Goal: Task Accomplishment & Management: Complete application form

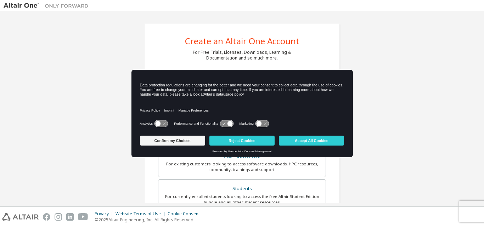
click at [257, 113] on div "Privacy Policy Imprint Manage Preferences" at bounding box center [242, 108] width 205 height 20
click at [312, 143] on button "Accept All Cookies" at bounding box center [311, 141] width 65 height 10
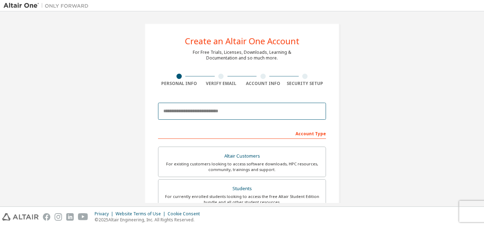
click at [236, 108] on input "email" at bounding box center [242, 111] width 168 height 17
type input "**********"
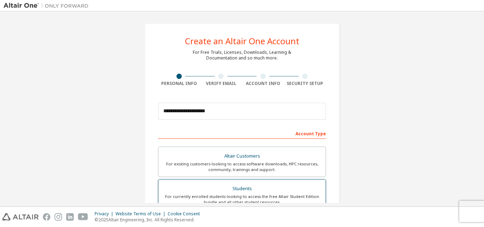
click at [260, 187] on div "Students" at bounding box center [242, 189] width 159 height 10
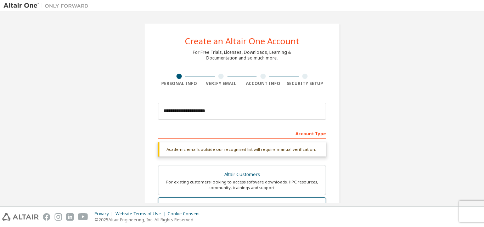
scroll to position [177, 0]
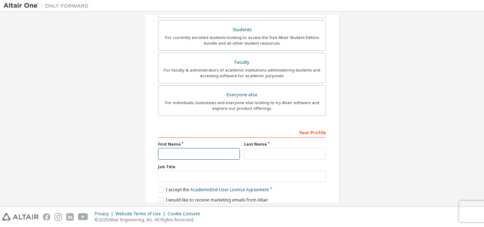
click at [208, 152] on input "text" at bounding box center [199, 154] width 82 height 12
type input "**********"
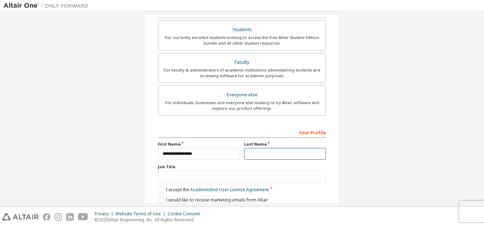
click at [264, 155] on input "text" at bounding box center [285, 154] width 82 height 12
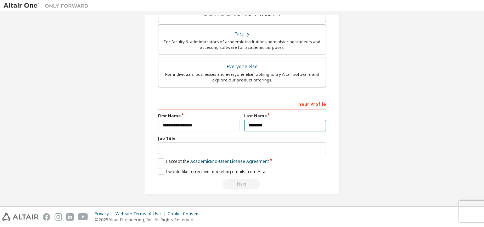
type input "********"
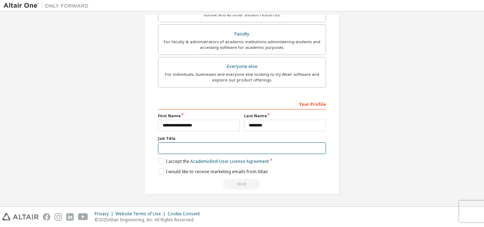
click at [226, 148] on input "text" at bounding box center [242, 149] width 168 height 12
type input "*******"
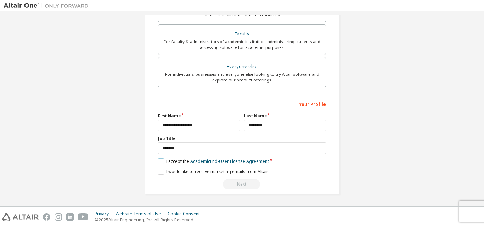
click at [159, 162] on label "I accept the Academic End-User License Agreement" at bounding box center [213, 161] width 111 height 6
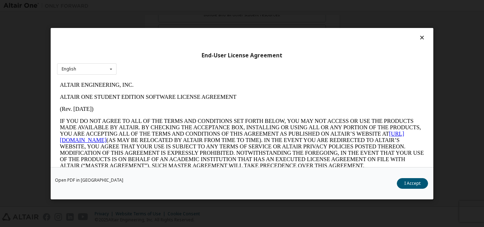
scroll to position [0, 0]
click at [413, 184] on button "I Accept" at bounding box center [412, 183] width 31 height 11
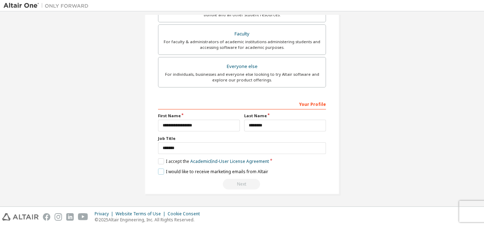
click at [159, 173] on label "I would like to receive marketing emails from Altair" at bounding box center [213, 172] width 110 height 6
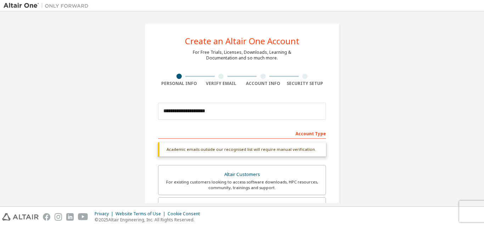
click at [306, 132] on div "Account Type" at bounding box center [242, 133] width 168 height 11
click at [280, 144] on div "Academic emails outside our recognised list will require manual verification." at bounding box center [242, 150] width 168 height 14
click at [301, 136] on div "Account Type" at bounding box center [242, 133] width 168 height 11
click at [304, 135] on div "Account Type" at bounding box center [242, 133] width 168 height 11
click at [308, 134] on div "Account Type" at bounding box center [242, 133] width 168 height 11
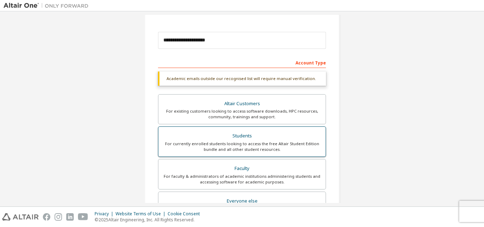
click at [268, 144] on div "For currently enrolled students looking to access the free Altair Student Editi…" at bounding box center [242, 146] width 159 height 11
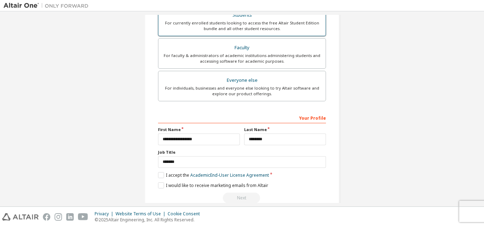
scroll to position [206, 0]
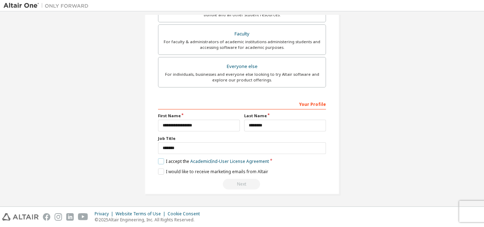
click at [160, 161] on label "I accept the Academic End-User License Agreement" at bounding box center [213, 161] width 111 height 6
click at [159, 169] on label "I would like to receive marketing emails from Altair" at bounding box center [213, 172] width 110 height 6
click at [159, 163] on label "I accept the Academic End-User License Agreement" at bounding box center [213, 161] width 111 height 6
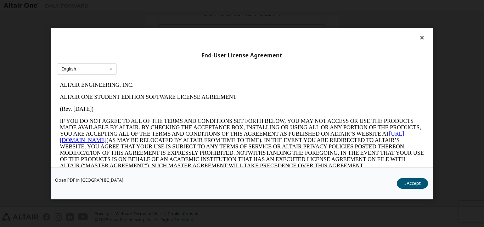
scroll to position [0, 0]
click at [408, 185] on button "I Accept" at bounding box center [412, 183] width 31 height 11
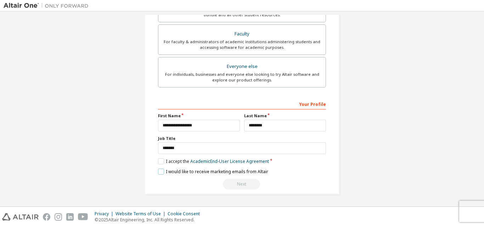
click at [159, 171] on label "I would like to receive marketing emails from Altair" at bounding box center [213, 172] width 110 height 6
click at [294, 105] on div "Your Profile" at bounding box center [242, 103] width 168 height 11
click at [308, 104] on div "Your Profile" at bounding box center [242, 103] width 168 height 11
click at [311, 105] on div "Your Profile" at bounding box center [242, 103] width 168 height 11
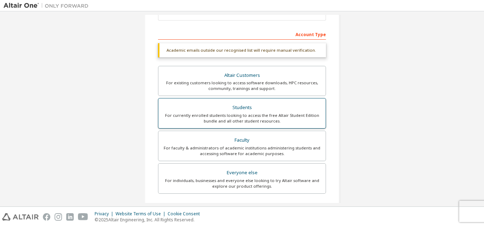
click at [263, 109] on div "Students" at bounding box center [242, 108] width 159 height 10
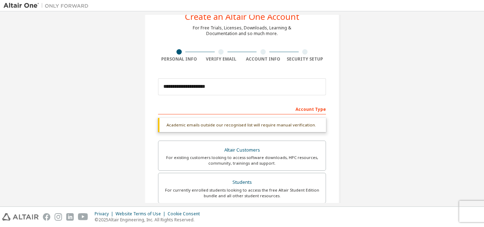
scroll to position [35, 0]
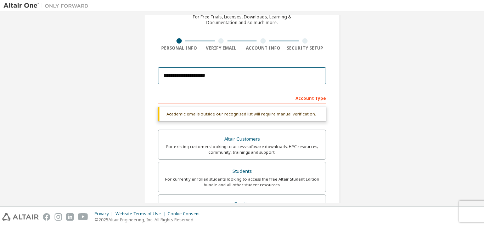
click at [237, 78] on input "**********" at bounding box center [242, 75] width 168 height 17
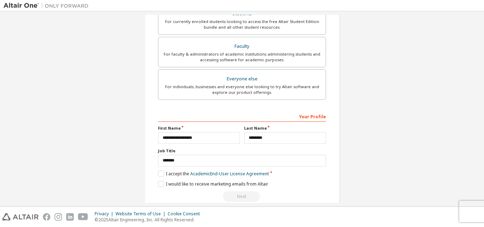
scroll to position [206, 0]
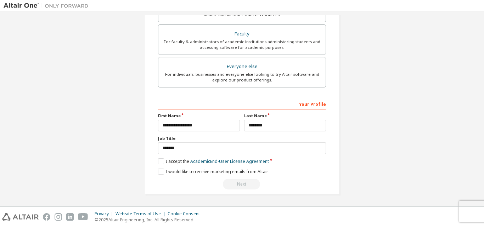
click at [244, 182] on div "Next" at bounding box center [242, 184] width 168 height 11
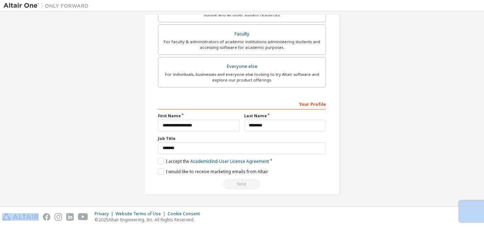
click at [244, 182] on div "Next" at bounding box center [242, 184] width 168 height 11
click at [249, 184] on div "Next" at bounding box center [242, 184] width 168 height 11
click at [158, 171] on label "I would like to receive marketing emails from Altair" at bounding box center [213, 172] width 110 height 6
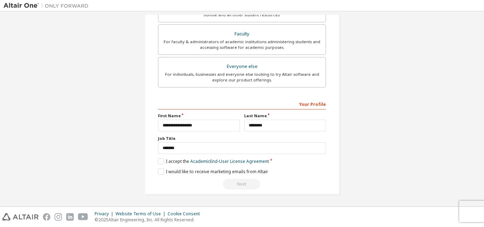
click at [234, 186] on div "Next" at bounding box center [242, 184] width 168 height 11
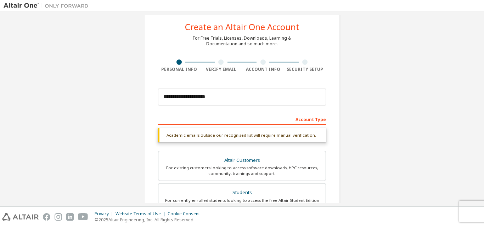
scroll to position [0, 0]
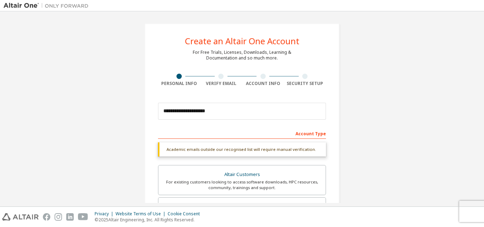
click at [223, 153] on div "Academic emails outside our recognised list will require manual verification." at bounding box center [242, 150] width 168 height 14
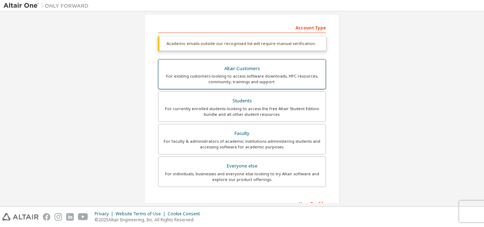
scroll to position [106, 0]
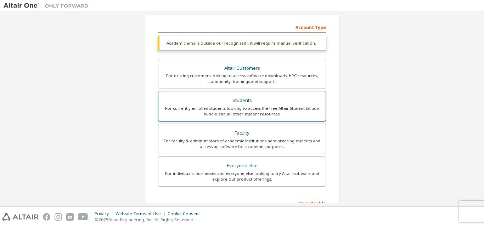
click at [258, 110] on div "For currently enrolled students looking to access the free Altair Student Editi…" at bounding box center [242, 111] width 159 height 11
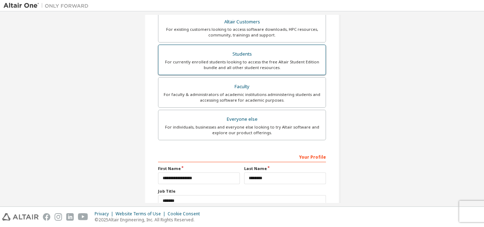
scroll to position [206, 0]
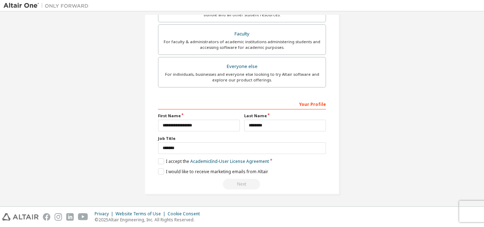
click at [315, 106] on div "Your Profile" at bounding box center [242, 103] width 168 height 11
click at [245, 183] on div "Next" at bounding box center [242, 184] width 168 height 11
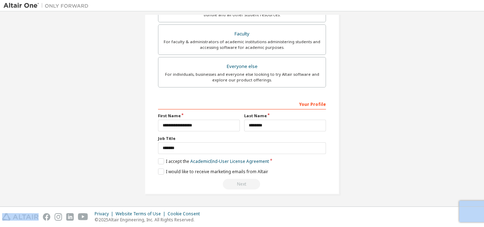
click at [245, 183] on div "Next" at bounding box center [242, 184] width 168 height 11
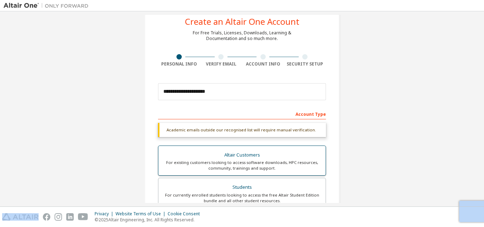
scroll to position [35, 0]
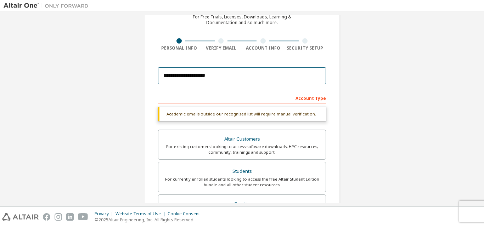
click at [230, 76] on input "**********" at bounding box center [242, 75] width 168 height 17
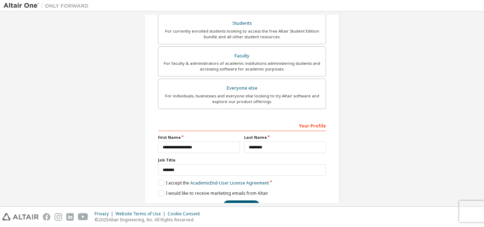
scroll to position [187, 0]
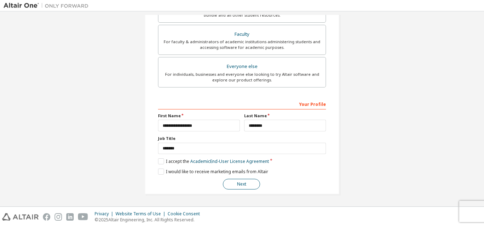
type input "**********"
click at [248, 185] on button "Next" at bounding box center [241, 184] width 37 height 11
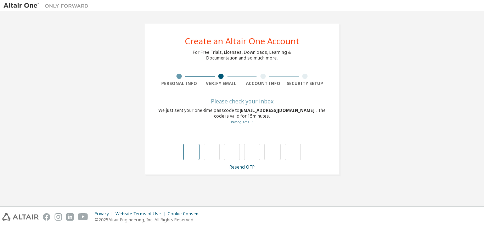
type input "*"
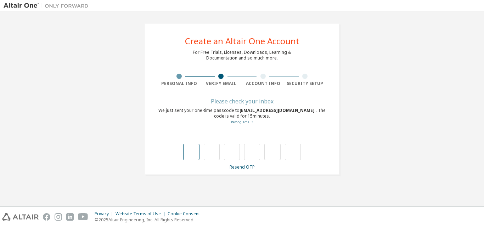
type input "*"
